Goal: Information Seeking & Learning: Learn about a topic

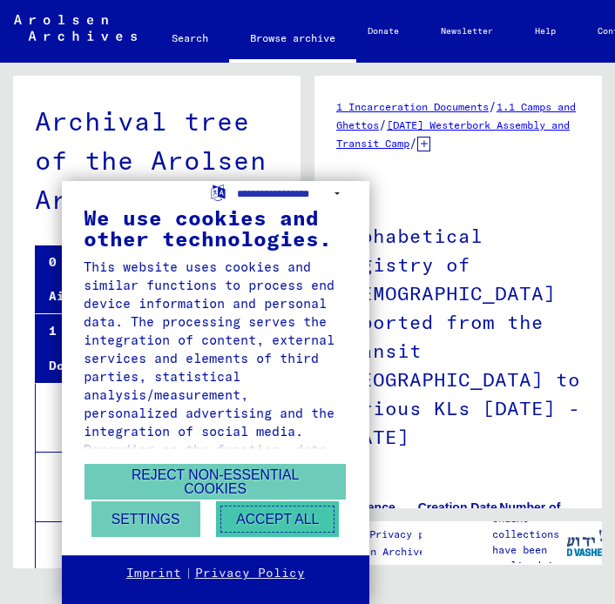
click at [305, 517] on button "Accept all" at bounding box center [277, 519] width 123 height 36
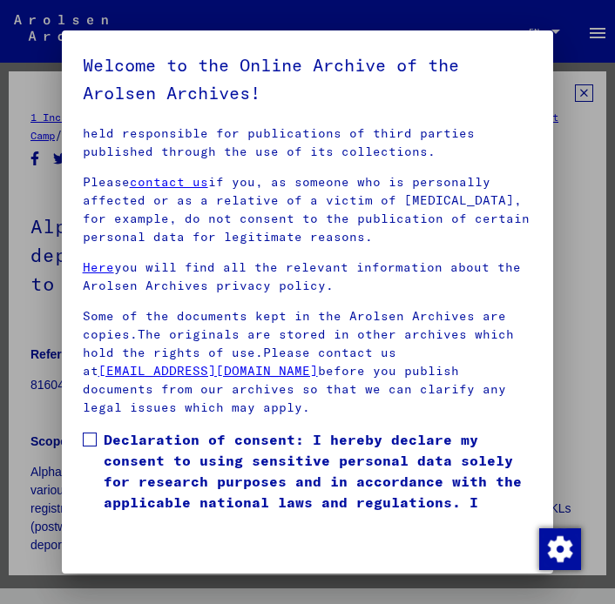
scroll to position [312, 0]
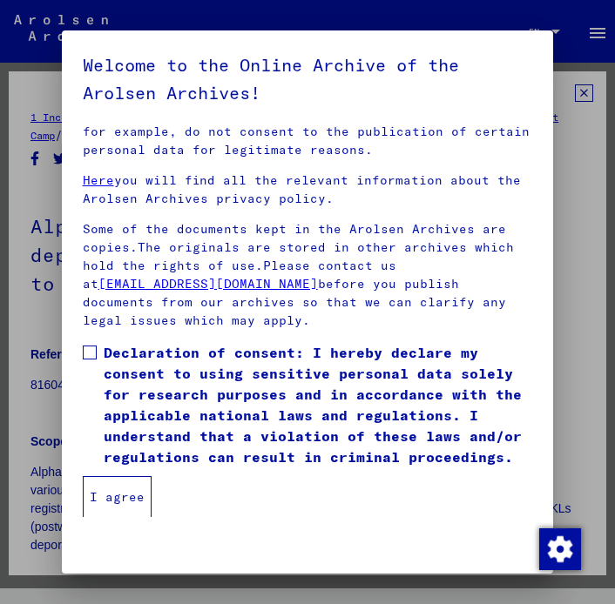
click at [99, 373] on label "Declaration of consent: I hereby declare my consent to using sensitive personal…" at bounding box center [308, 404] width 450 height 125
click at [110, 509] on button "I agree" at bounding box center [117, 497] width 69 height 42
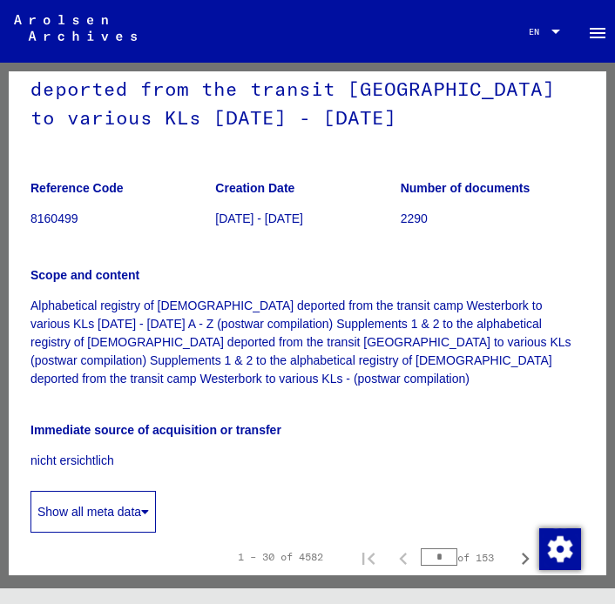
scroll to position [171, 0]
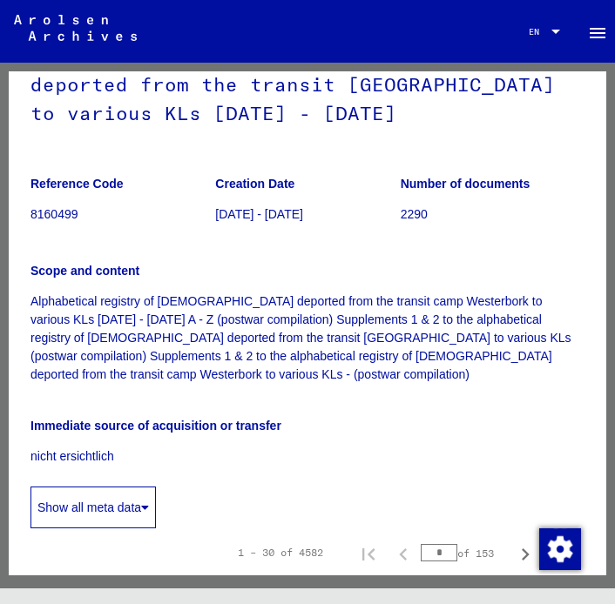
click at [125, 491] on button "Show all meta data" at bounding box center [92, 508] width 125 height 42
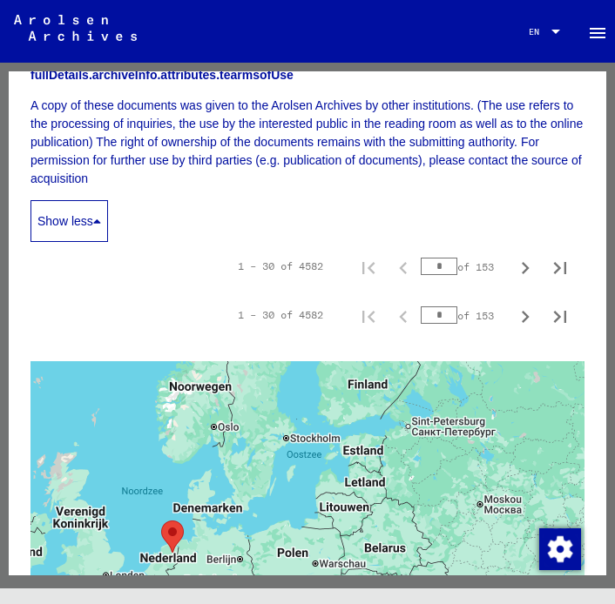
scroll to position [1013, 0]
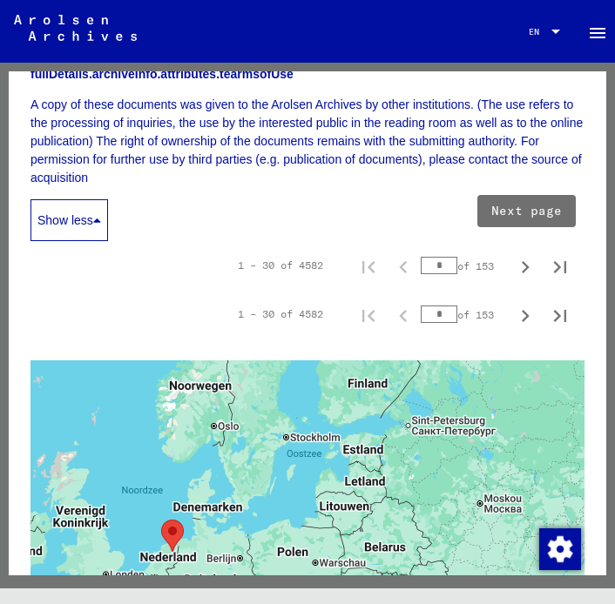
click at [518, 259] on icon "Next page" at bounding box center [525, 267] width 24 height 24
type input "*"
click at [520, 264] on icon "Next page" at bounding box center [525, 267] width 24 height 24
type input "*"
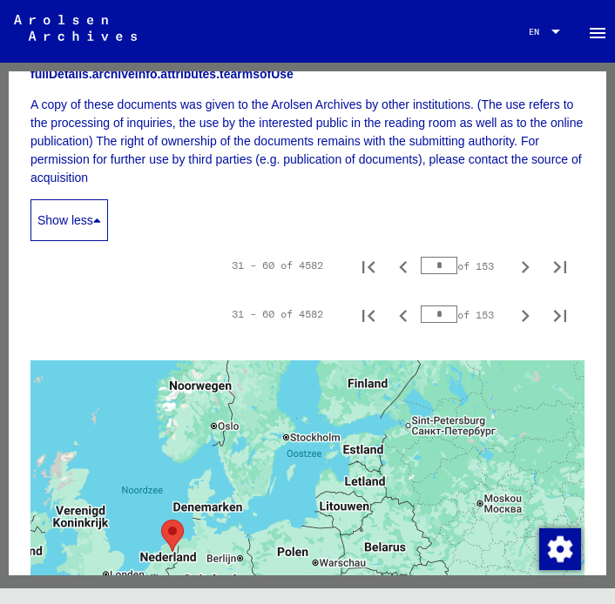
type input "*"
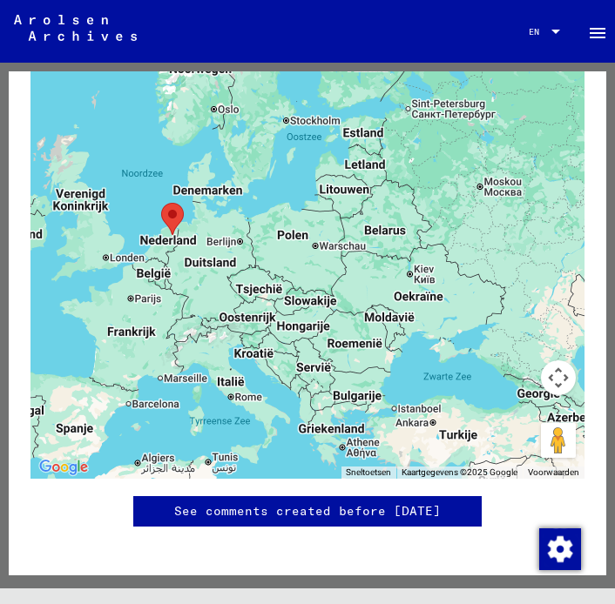
scroll to position [1333, 0]
